Goal: Task Accomplishment & Management: Manage account settings

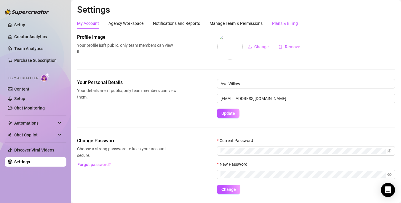
click at [285, 22] on div "Plans & Billing" at bounding box center [285, 23] width 26 height 7
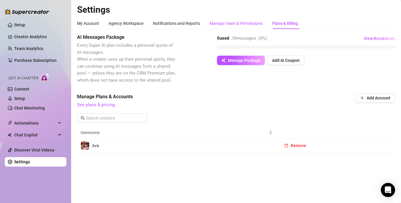
click at [237, 25] on div "Manage Team & Permissions" at bounding box center [235, 23] width 53 height 7
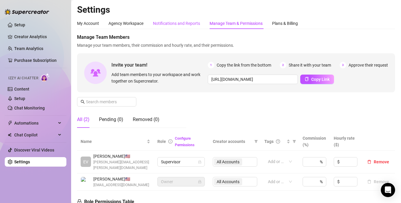
click at [181, 24] on div "Notifications and Reports" at bounding box center [176, 23] width 47 height 7
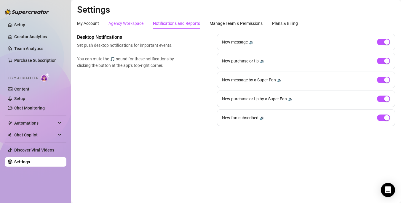
click at [130, 24] on div "Agency Workspace" at bounding box center [125, 23] width 35 height 7
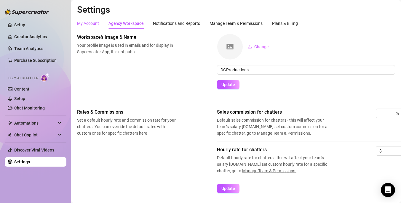
click at [93, 26] on div "My Account" at bounding box center [88, 23] width 22 height 7
